Goal: Task Accomplishment & Management: Manage account settings

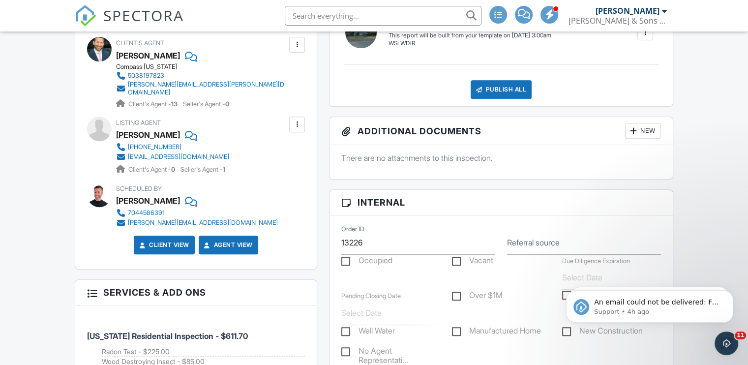
scroll to position [129, 0]
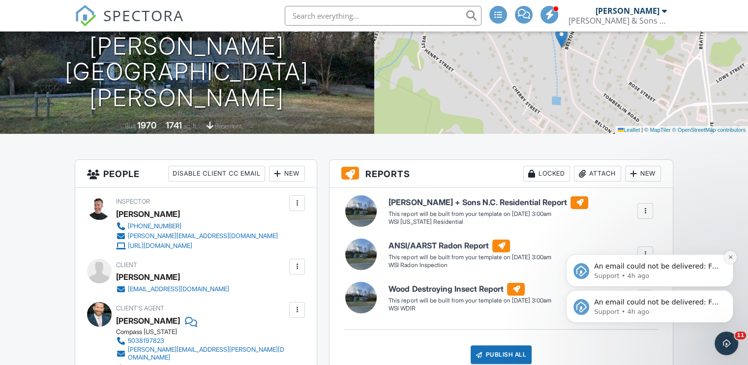
click at [729, 262] on button "Dismiss notification" at bounding box center [730, 257] width 13 height 13
click at [729, 295] on icon "Dismiss notification" at bounding box center [729, 292] width 5 height 5
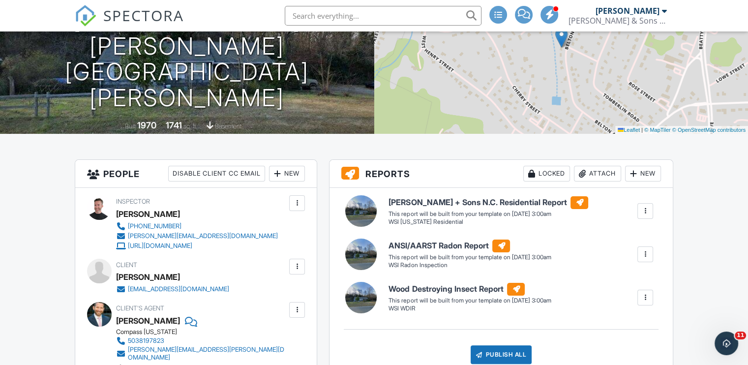
scroll to position [0, 0]
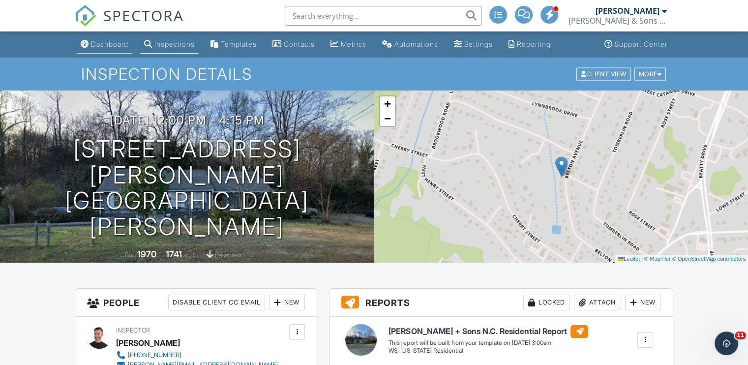
click at [116, 49] on link "Dashboard" at bounding box center [105, 44] width 56 height 18
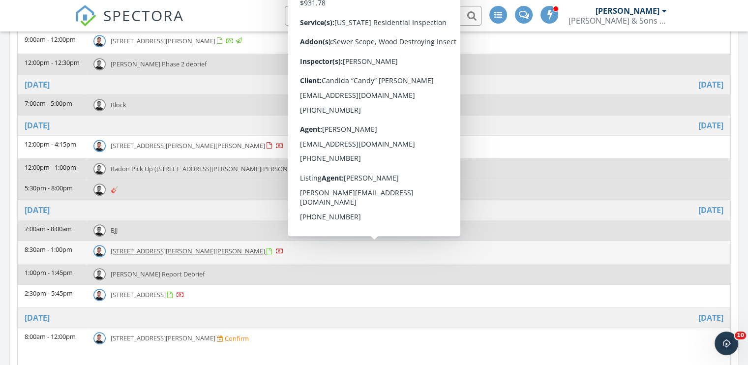
scroll to position [541, 0]
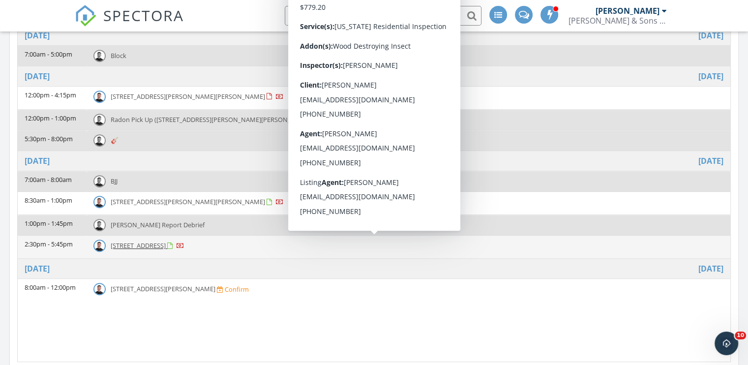
click at [157, 246] on span "5634 Agora Ct, Lancaster 29720" at bounding box center [138, 245] width 55 height 9
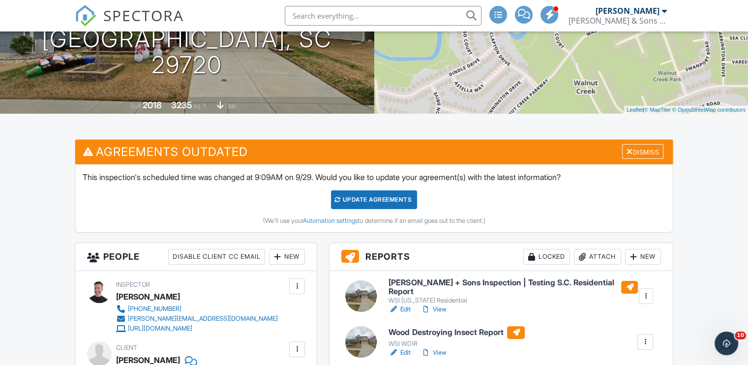
scroll to position [147, 0]
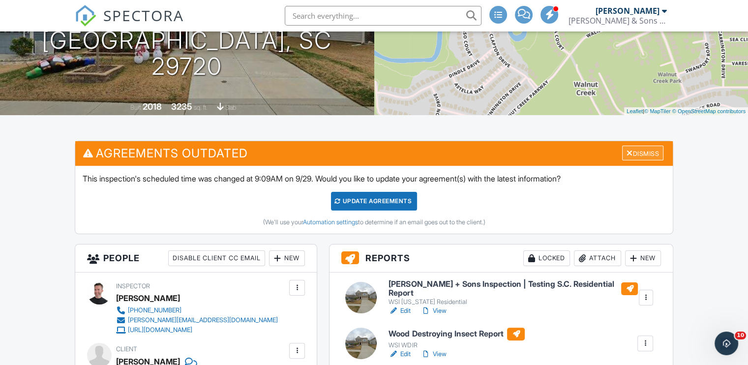
click at [653, 158] on div "Dismiss" at bounding box center [642, 152] width 41 height 15
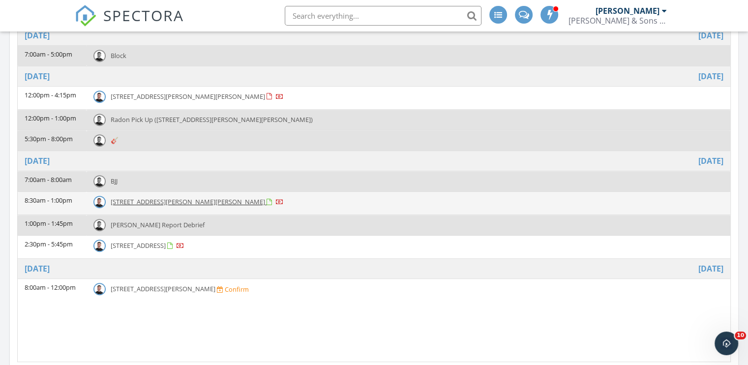
click at [159, 204] on span "14217 Phillips Rd, Matthews 28105" at bounding box center [188, 201] width 154 height 9
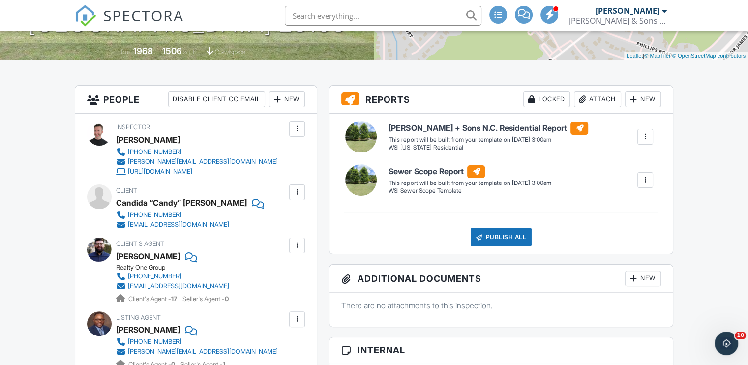
scroll to position [246, 0]
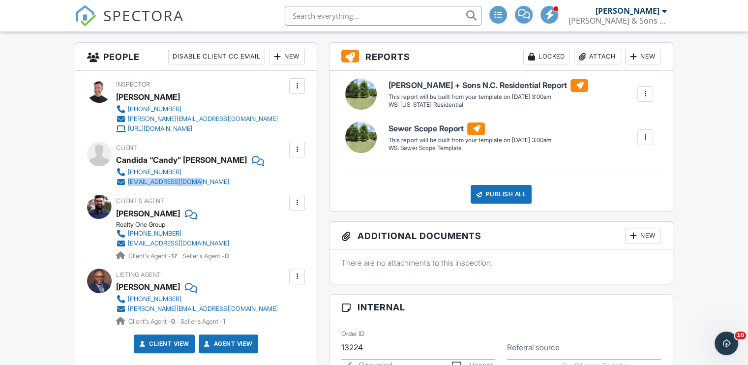
drag, startPoint x: 228, startPoint y: 184, endPoint x: 126, endPoint y: 185, distance: 101.7
click at [126, 185] on div "843-409-3320 cloiselle@hotmail.com" at bounding box center [190, 177] width 148 height 20
copy link "[EMAIL_ADDRESS][DOMAIN_NAME]"
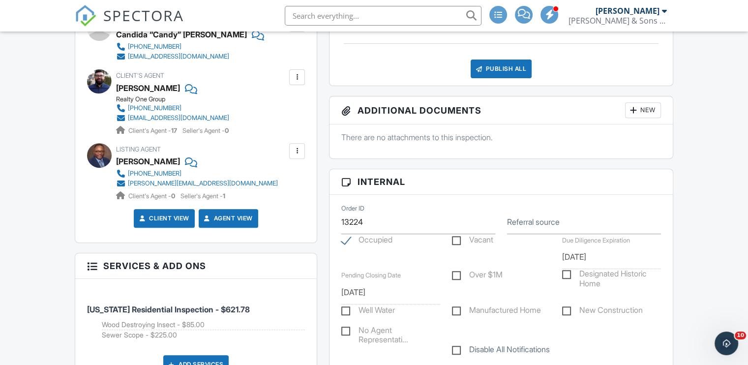
scroll to position [393, 0]
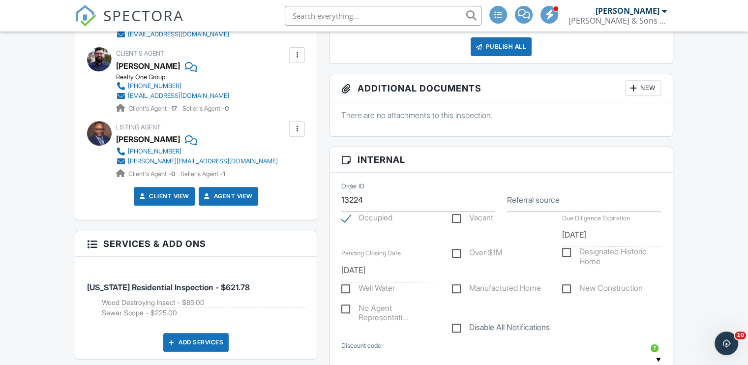
click at [549, 196] on label "Referral source" at bounding box center [533, 199] width 53 height 11
click at [549, 196] on input "Referral source" at bounding box center [584, 200] width 154 height 24
click at [544, 197] on input "Referral source" at bounding box center [584, 200] width 154 height 24
type input "Instagram"
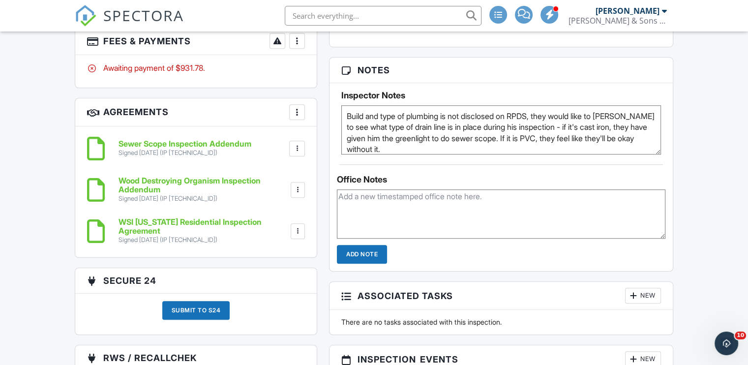
scroll to position [737, 0]
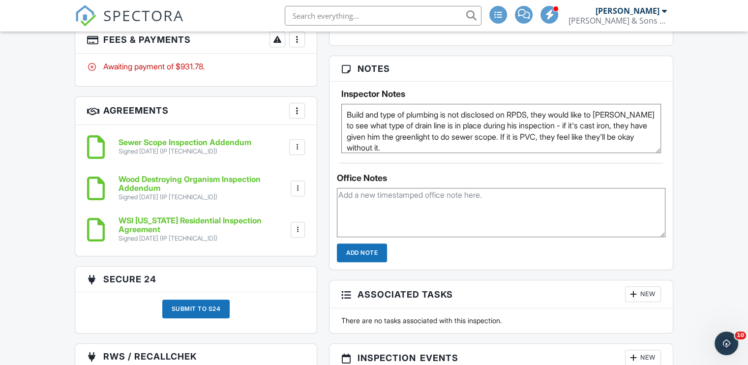
click at [226, 140] on h6 "Sewer Scope Inspection Addendum" at bounding box center [184, 142] width 133 height 9
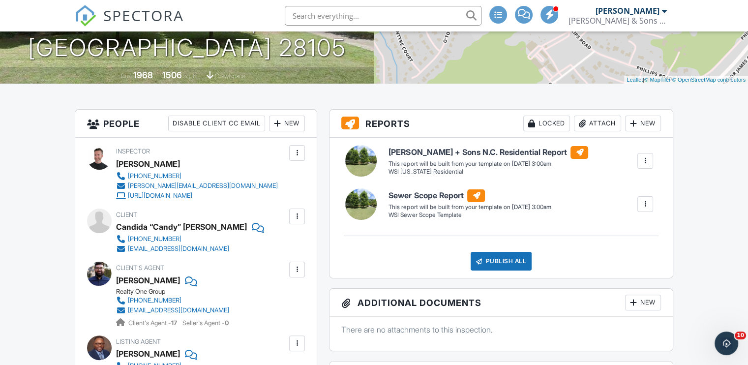
scroll to position [147, 0]
